Goal: Task Accomplishment & Management: Complete application form

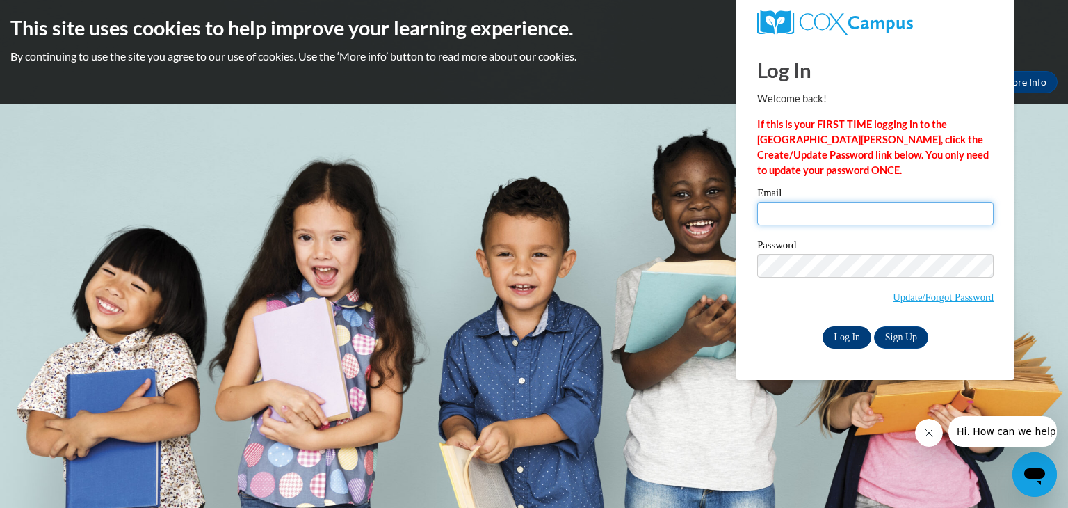
type input "anndoughty12@yahoo.com"
click at [840, 337] on input "Log In" at bounding box center [846, 337] width 49 height 22
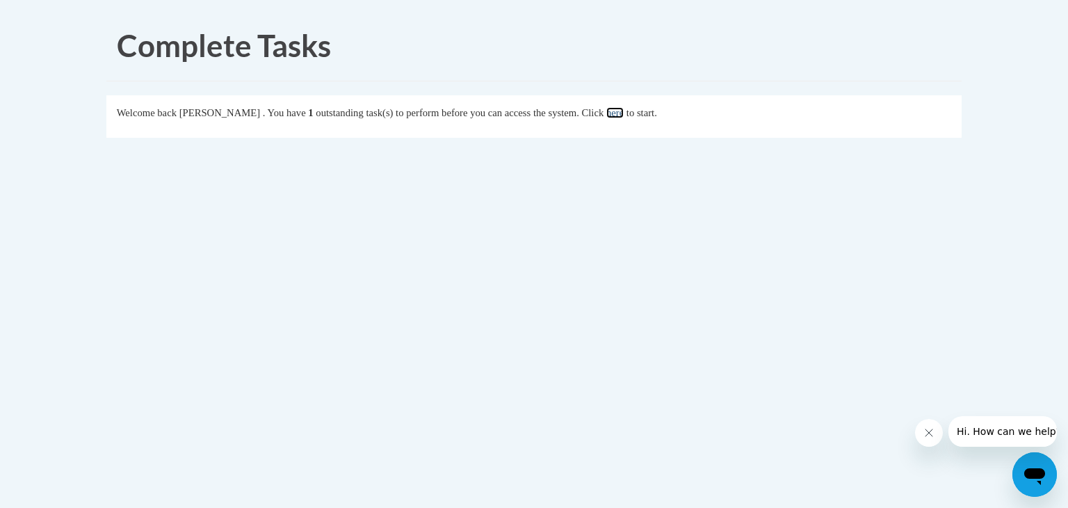
click at [624, 113] on link "here" at bounding box center [614, 112] width 17 height 11
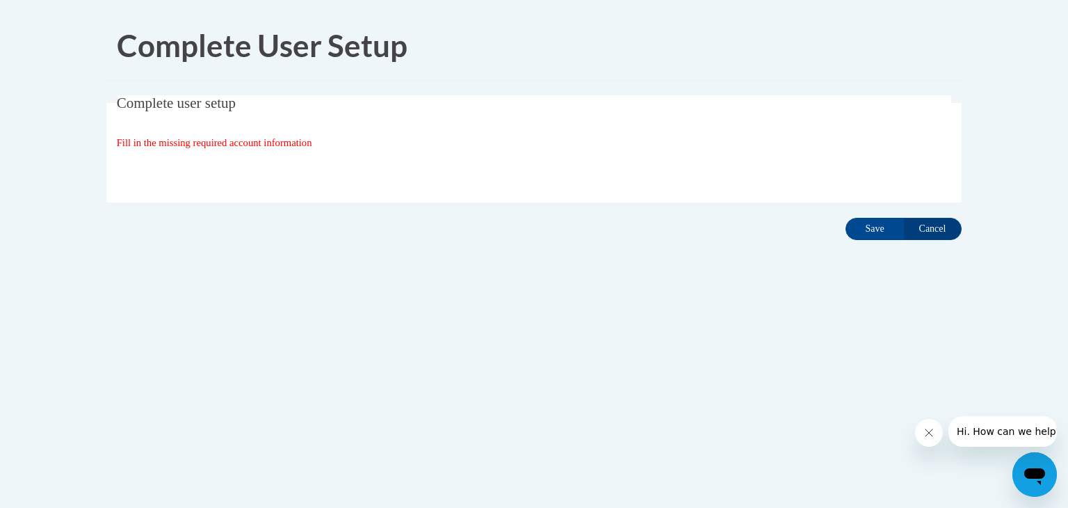
click at [176, 147] on span "Fill in the missing required account information" at bounding box center [214, 142] width 195 height 11
click at [158, 104] on span "Complete user setup" at bounding box center [176, 103] width 119 height 17
click at [868, 229] on input "Save" at bounding box center [874, 229] width 58 height 22
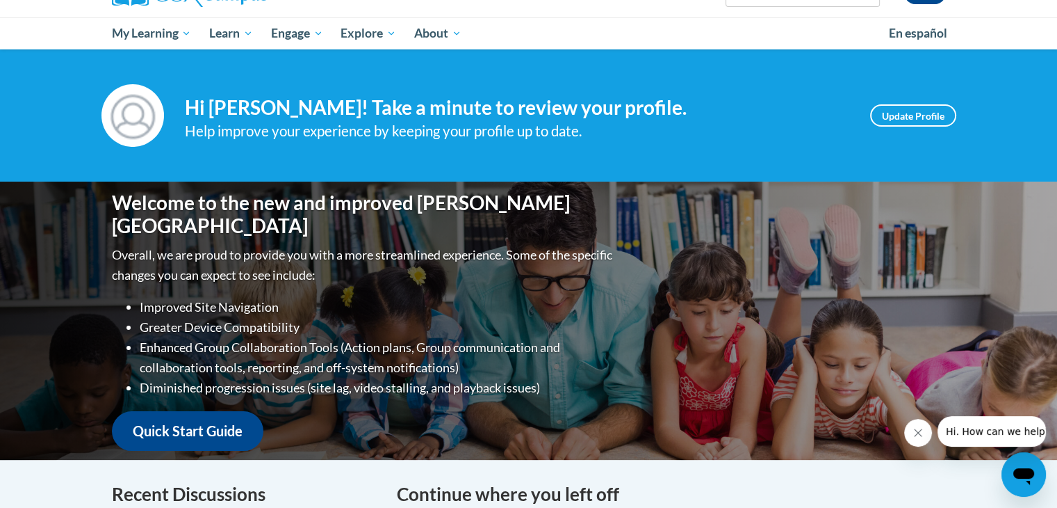
scroll to position [139, 0]
